Goal: Check status: Check status

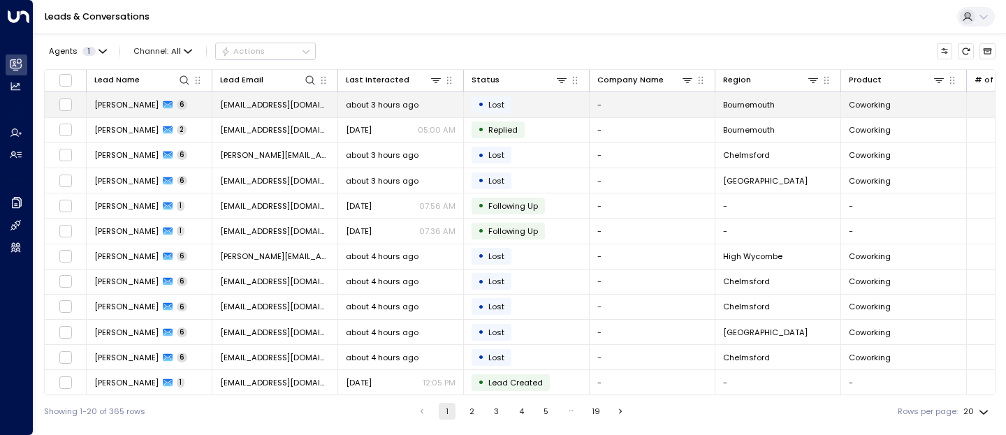
click at [115, 108] on span "[PERSON_NAME]" at bounding box center [126, 104] width 64 height 11
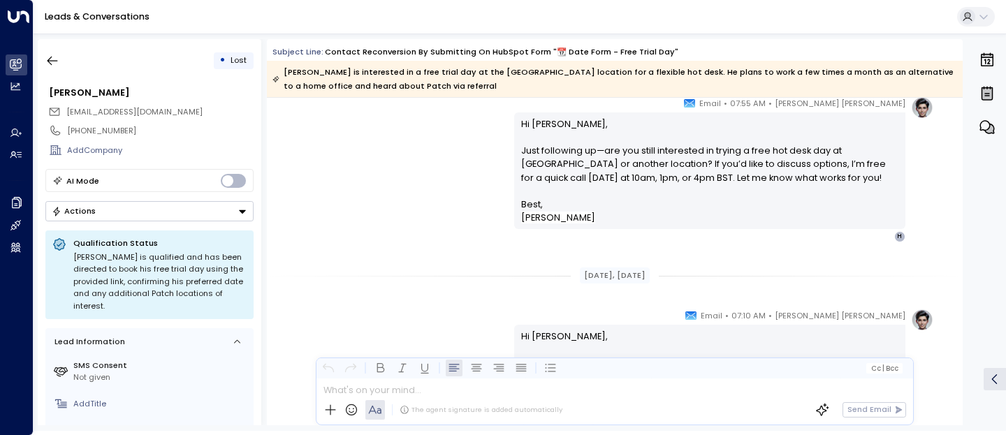
scroll to position [2949, 0]
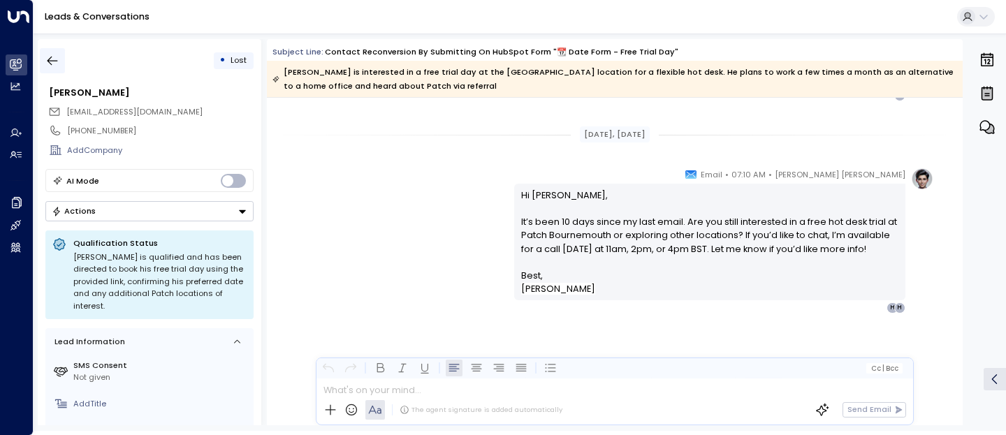
click at [48, 66] on icon "button" at bounding box center [52, 61] width 14 height 14
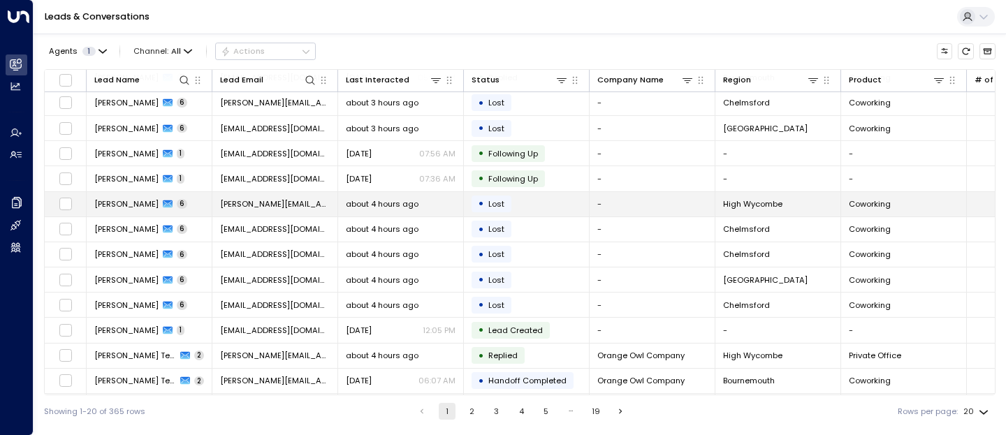
scroll to position [54, 0]
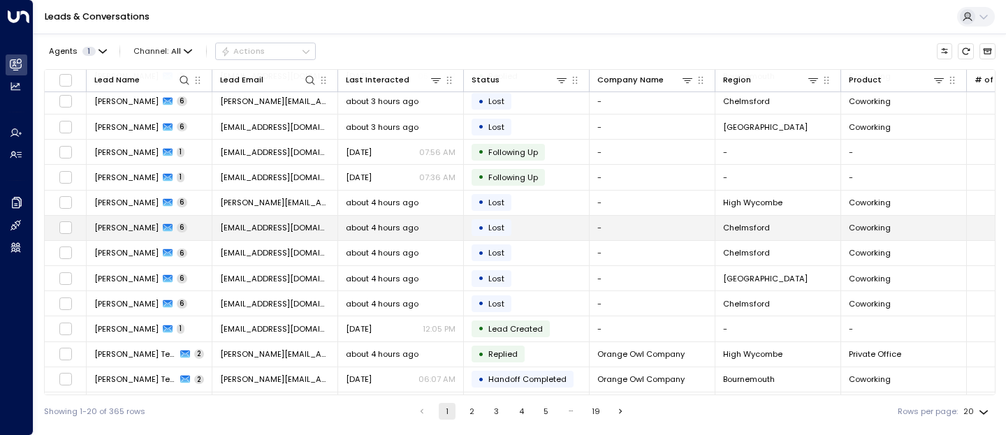
click at [113, 235] on td "Rob Main 6" at bounding box center [150, 228] width 126 height 24
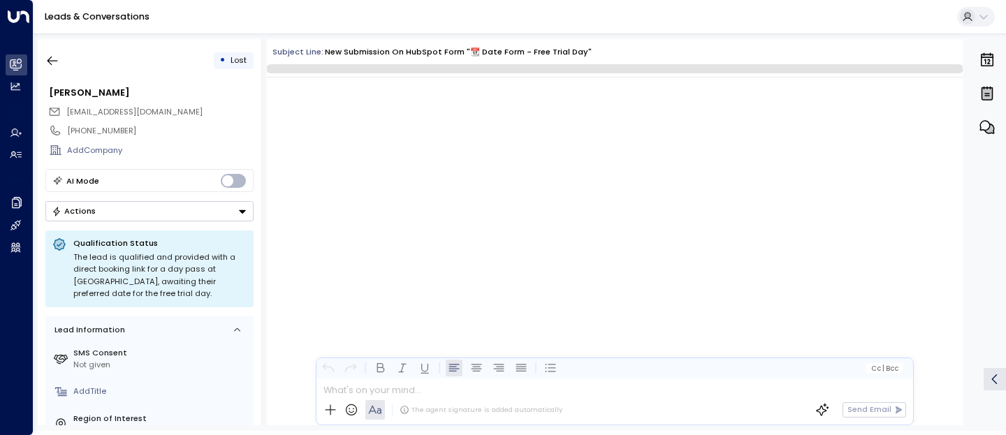
scroll to position [2294, 0]
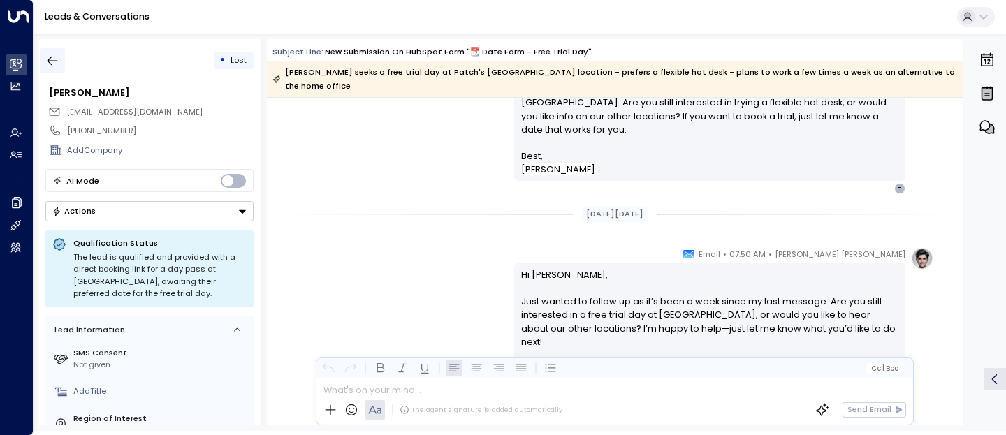
click at [57, 59] on icon "button" at bounding box center [52, 61] width 14 height 14
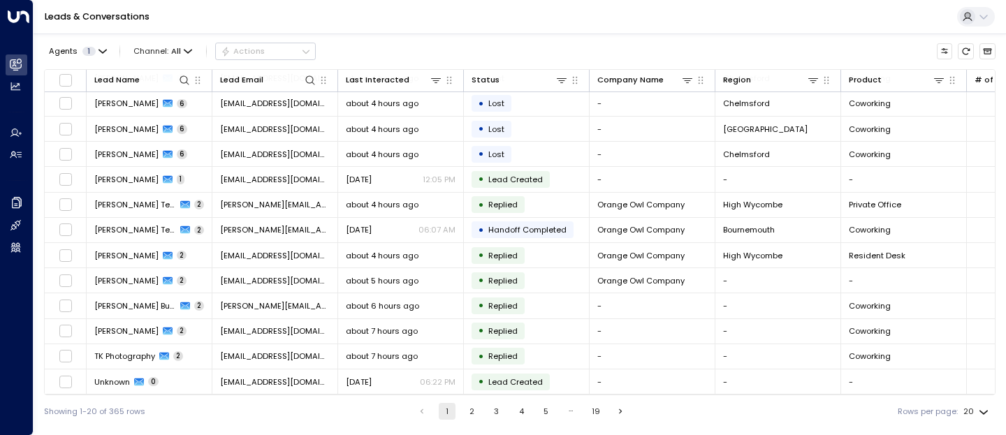
scroll to position [207, 0]
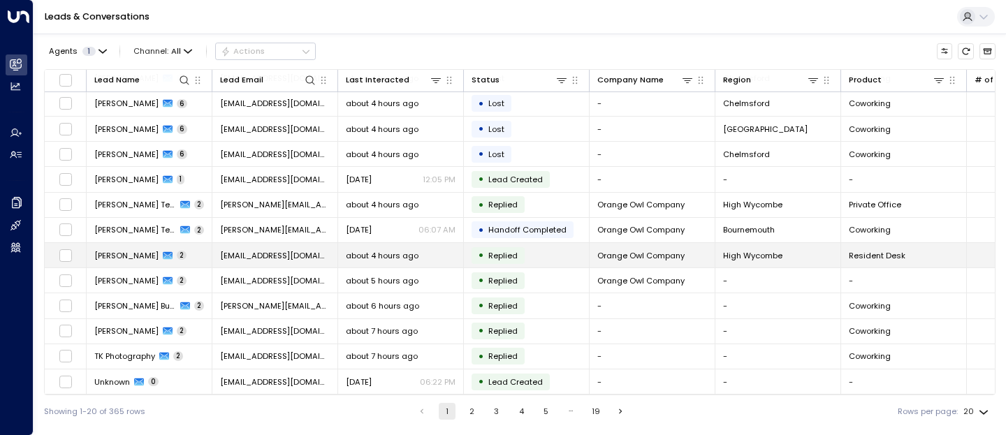
click at [124, 260] on td "Alexa Scott-Dalgleish 2" at bounding box center [150, 255] width 126 height 24
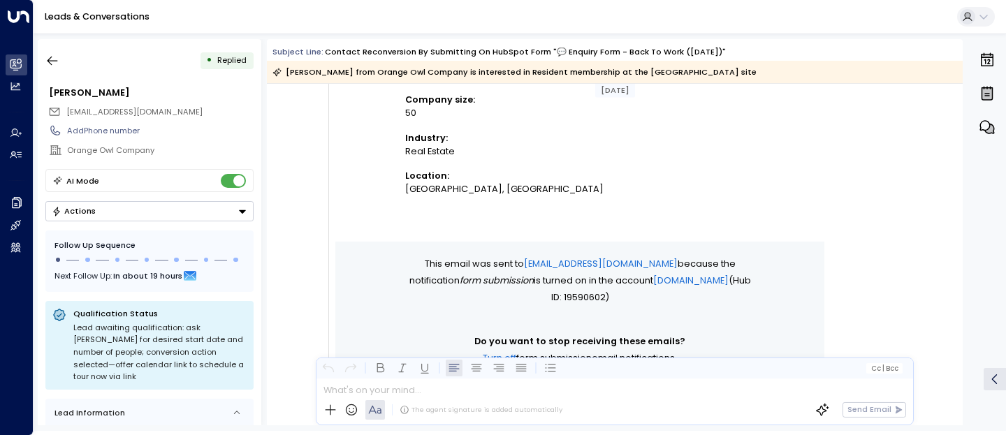
scroll to position [396, 0]
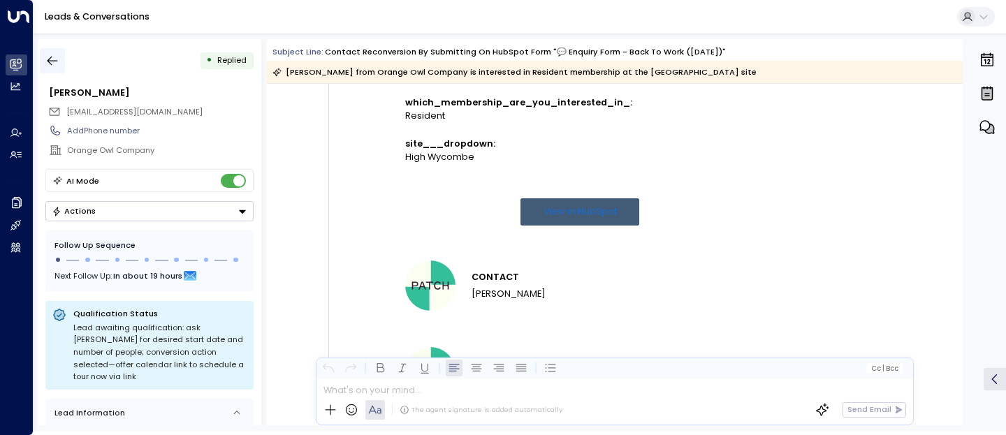
click at [43, 56] on button "button" at bounding box center [52, 60] width 25 height 25
